Goal: Information Seeking & Learning: Understand process/instructions

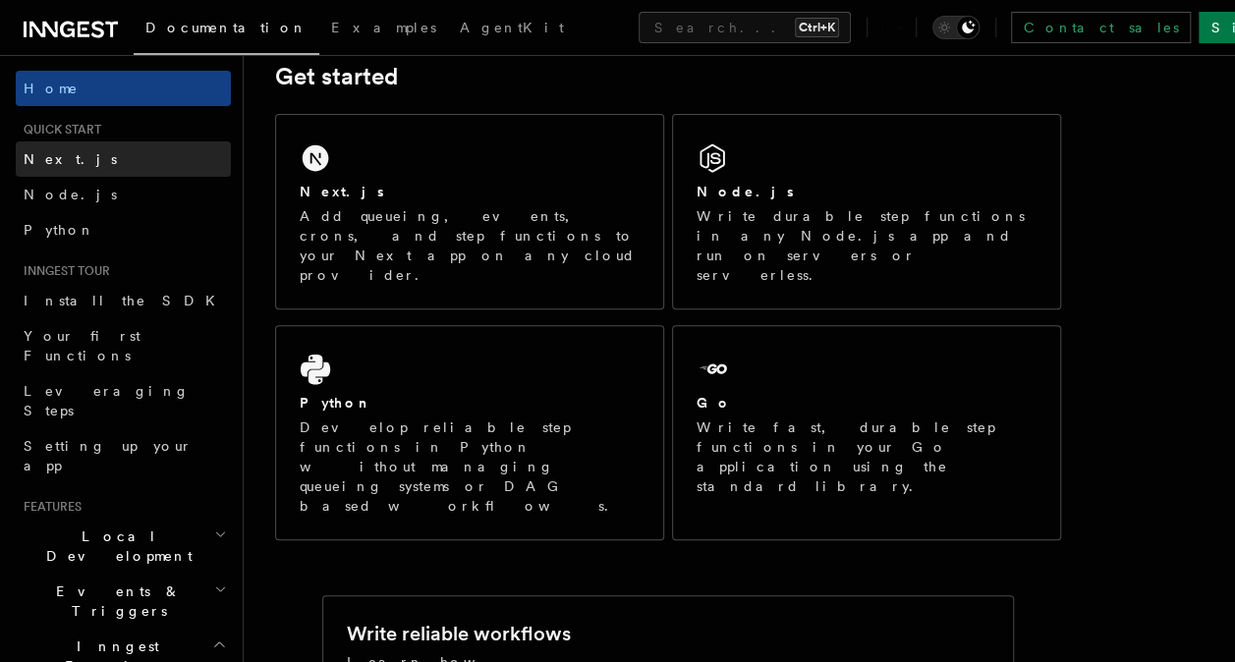
click at [33, 157] on span "Next.js" at bounding box center [70, 159] width 93 height 16
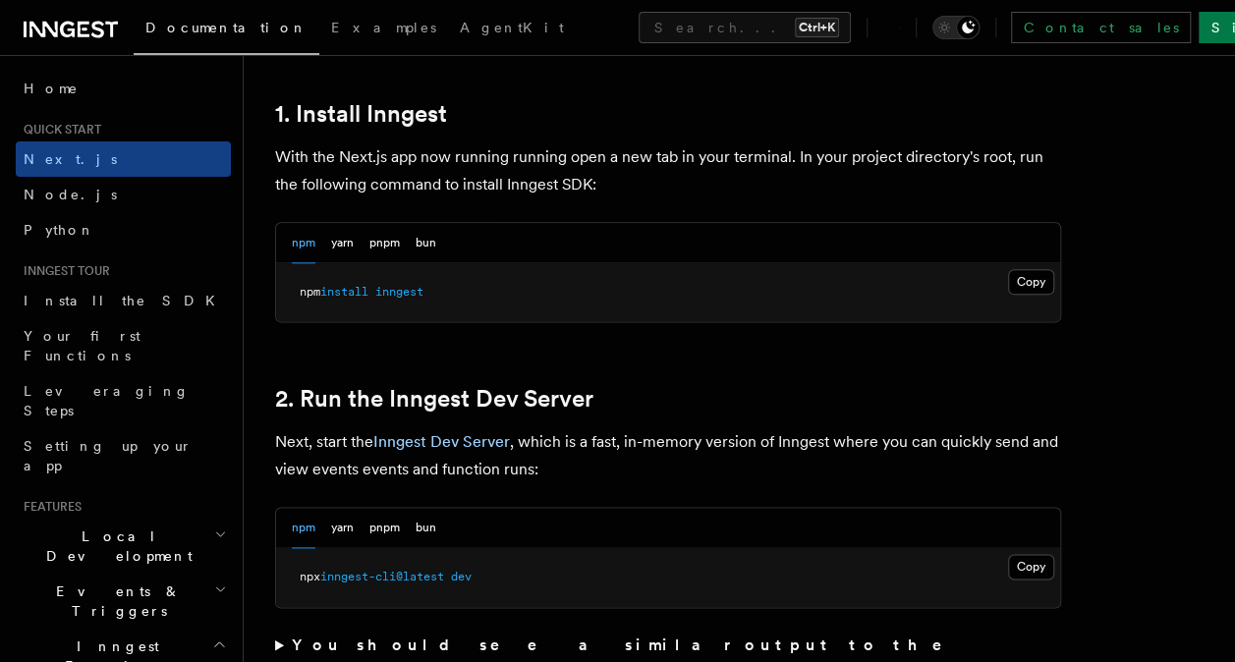
scroll to position [1081, 0]
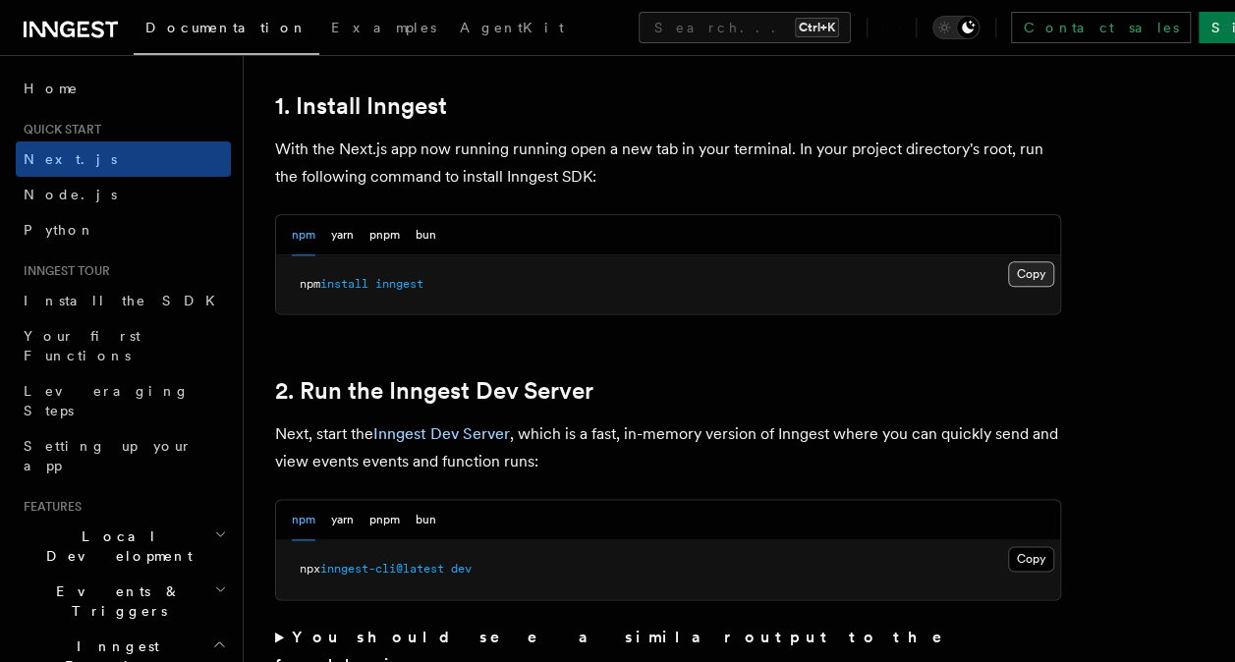
click at [1021, 265] on button "Copy Copied" at bounding box center [1031, 274] width 46 height 26
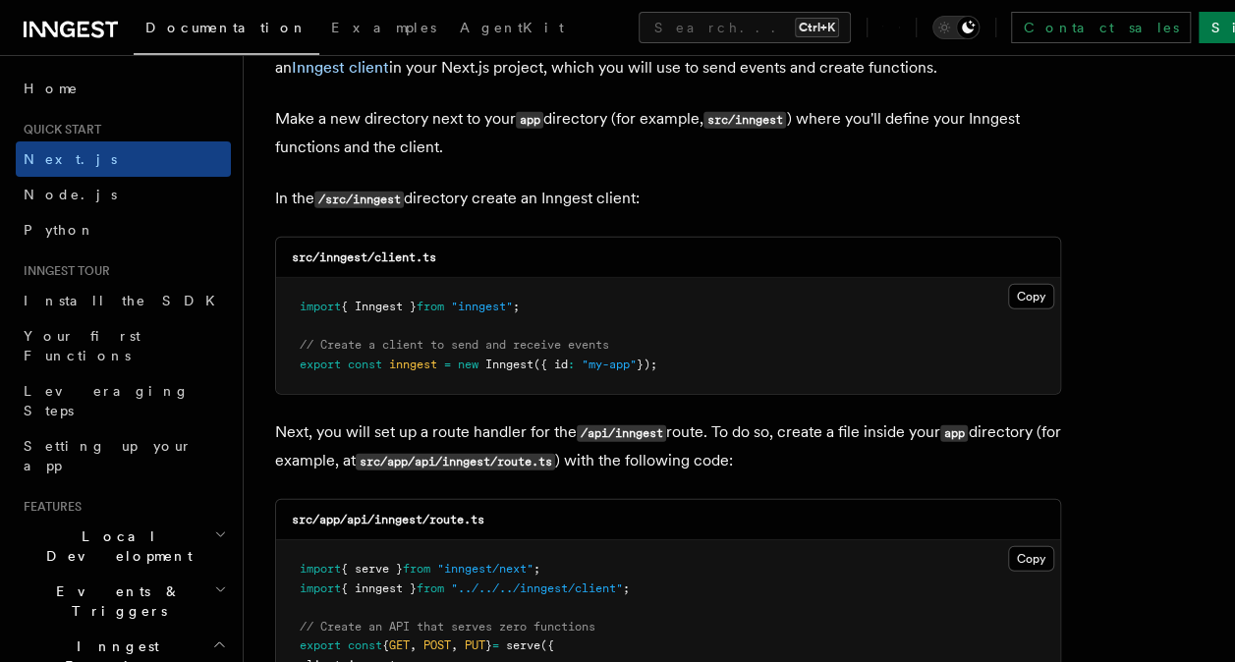
scroll to position [2456, 0]
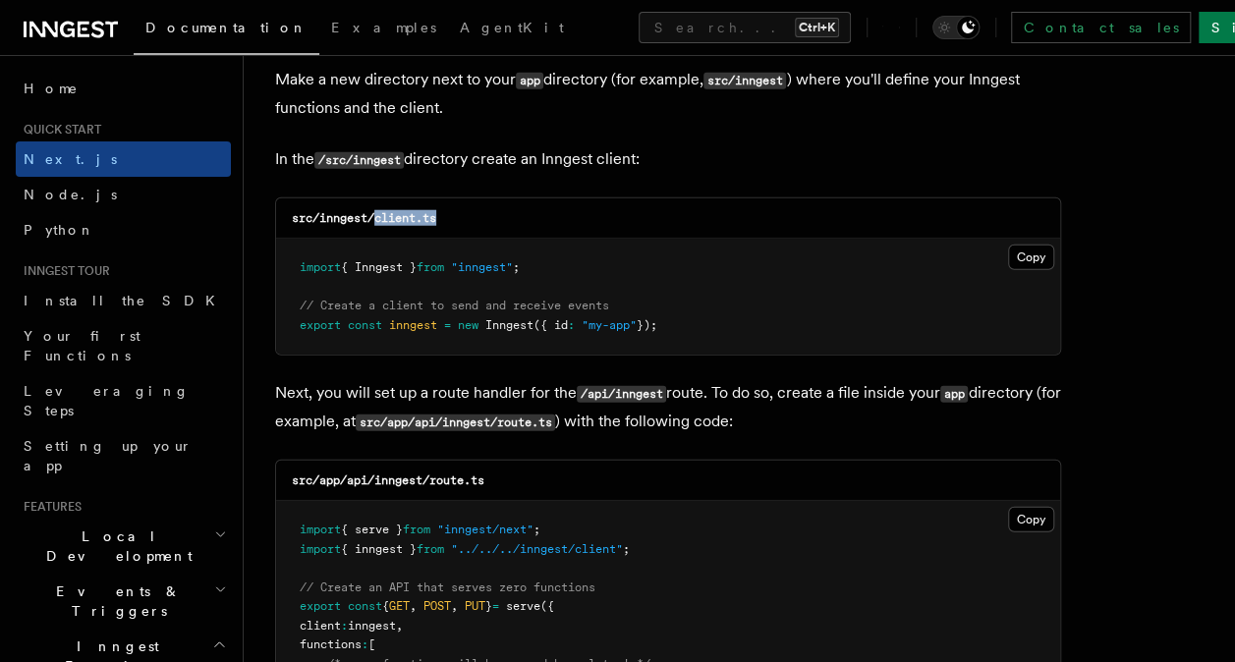
drag, startPoint x: 377, startPoint y: 220, endPoint x: 452, endPoint y: 220, distance: 74.7
click at [452, 220] on div "src/inngest/client.ts" at bounding box center [668, 218] width 784 height 40
copy code "client.ts"
click at [1030, 255] on button "Copy Copied" at bounding box center [1031, 258] width 46 height 26
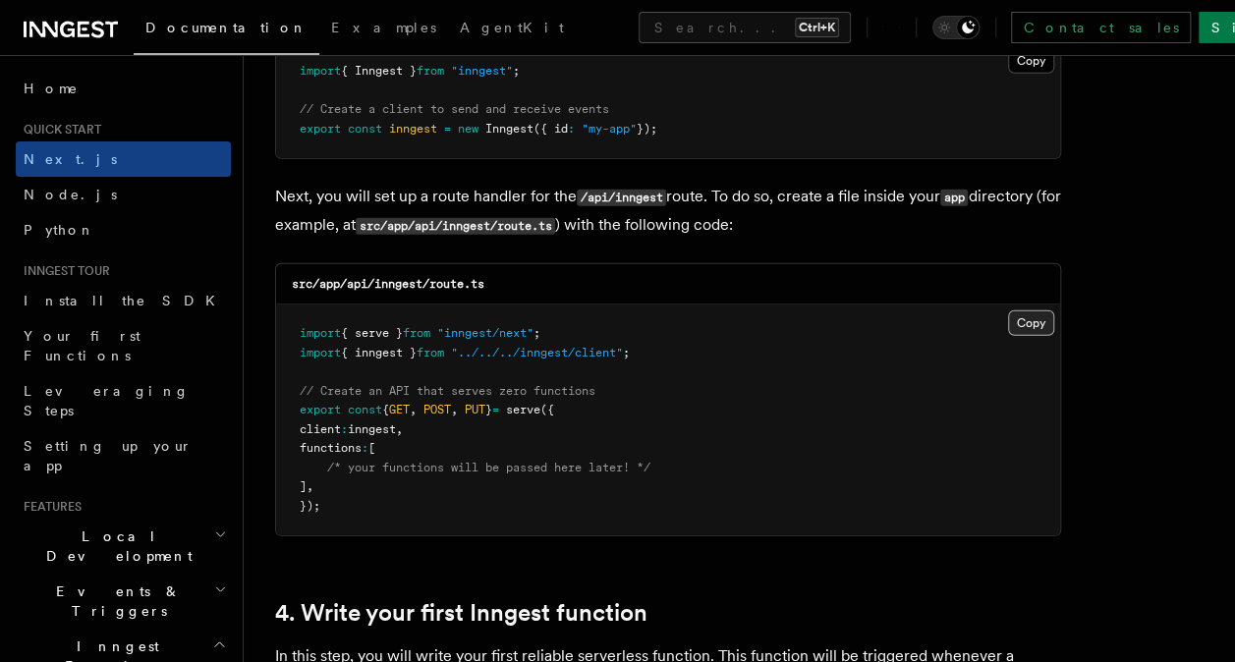
click at [1025, 322] on button "Copy Copied" at bounding box center [1031, 323] width 46 height 26
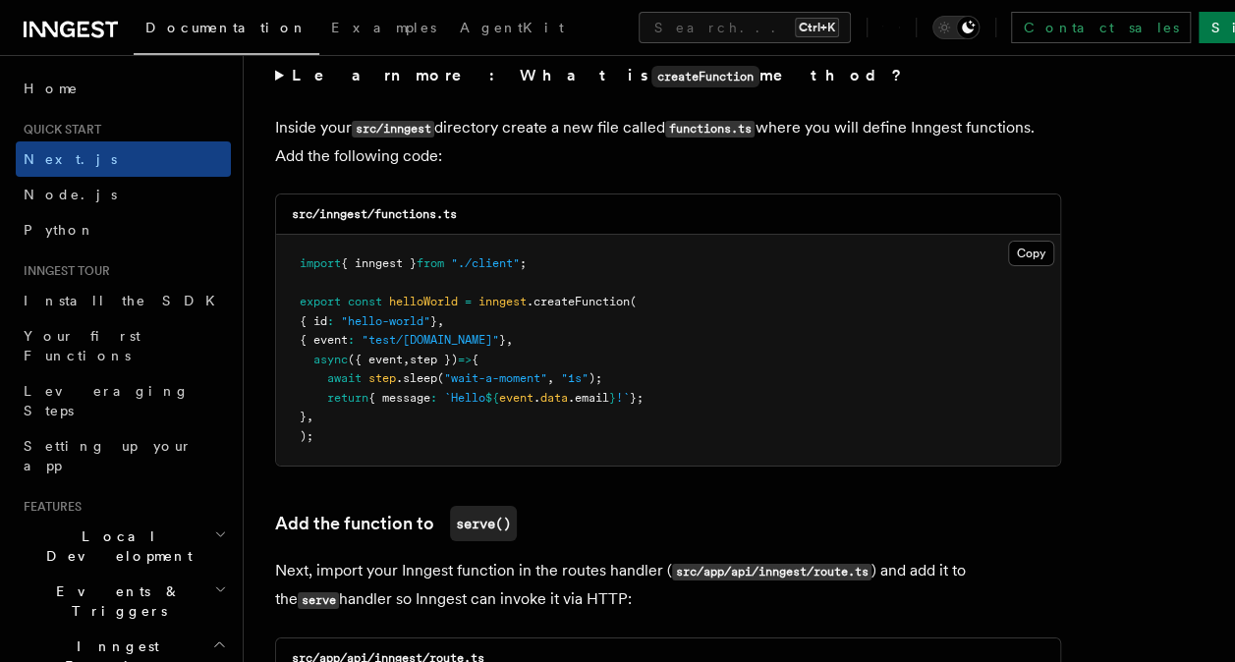
scroll to position [3242, 0]
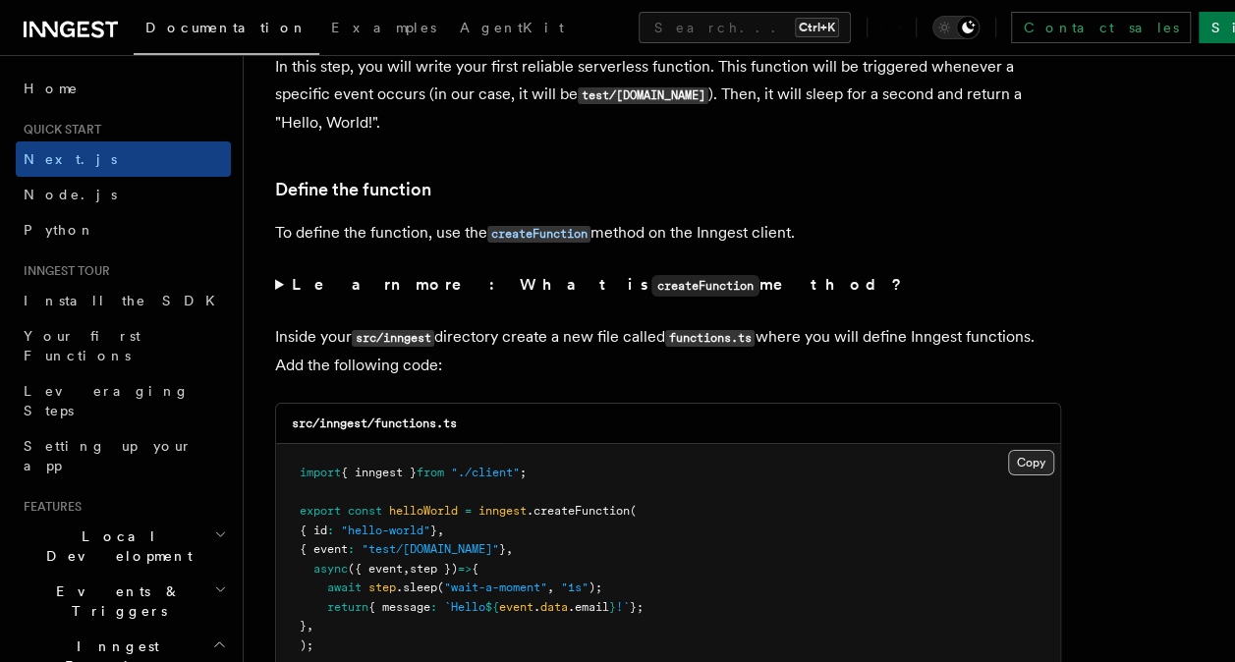
click at [1041, 454] on button "Copy Copied" at bounding box center [1031, 463] width 46 height 26
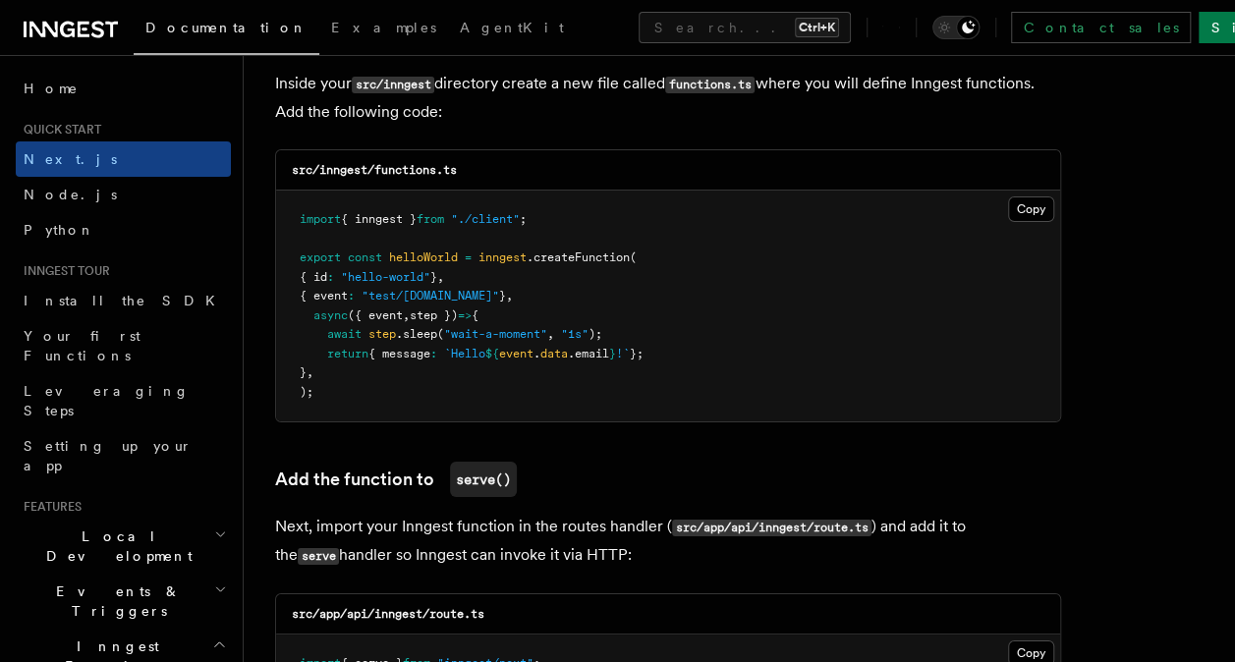
scroll to position [3635, 0]
